Goal: Information Seeking & Learning: Find contact information

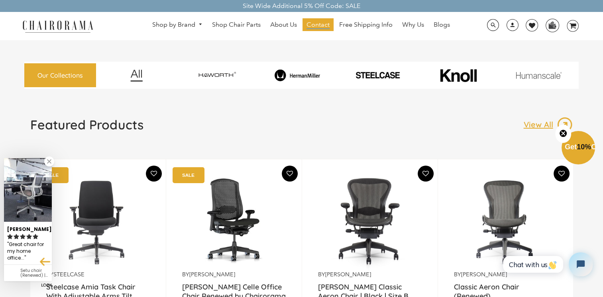
click at [320, 25] on span "Contact" at bounding box center [317, 25] width 23 height 8
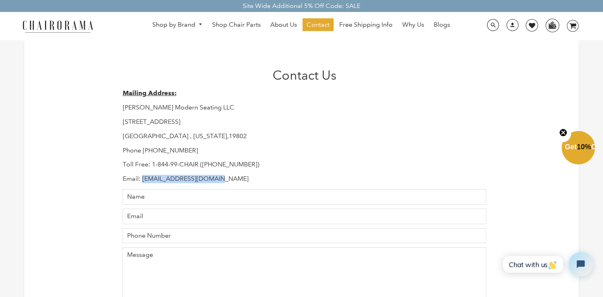
drag, startPoint x: 142, startPoint y: 179, endPoint x: 215, endPoint y: 180, distance: 73.3
click at [215, 180] on p "Email: [EMAIL_ADDRESS][DOMAIN_NAME]" at bounding box center [304, 179] width 364 height 8
copy p "[EMAIL_ADDRESS][DOMAIN_NAME]"
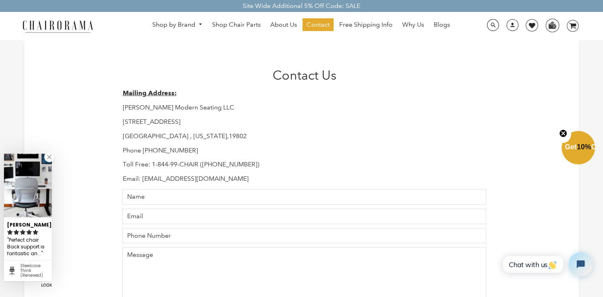
click at [318, 145] on div "Mailing Address: [PERSON_NAME] Modern Seating LLC [STREET_ADDRESS][US_STATE] Ph…" at bounding box center [304, 136] width 364 height 94
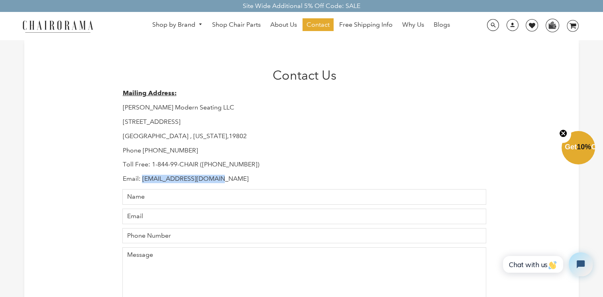
drag, startPoint x: 142, startPoint y: 179, endPoint x: 217, endPoint y: 177, distance: 74.9
click at [217, 177] on p "Email: [EMAIL_ADDRESS][DOMAIN_NAME]" at bounding box center [304, 179] width 364 height 8
copy p "[EMAIL_ADDRESS][DOMAIN_NAME]"
click at [326, 154] on p "Phone [PHONE_NUMBER]" at bounding box center [304, 151] width 364 height 8
